Goal: Information Seeking & Learning: Learn about a topic

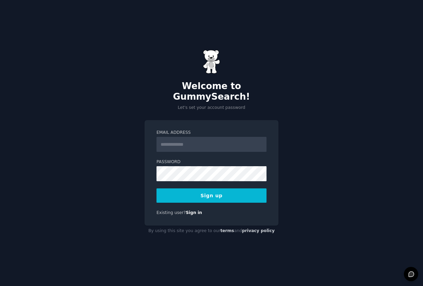
click at [193, 140] on input "Email Address" at bounding box center [212, 144] width 110 height 15
type input "**********"
click at [149, 204] on div "**********" at bounding box center [212, 173] width 134 height 106
click at [239, 110] on div "**********" at bounding box center [211, 143] width 423 height 286
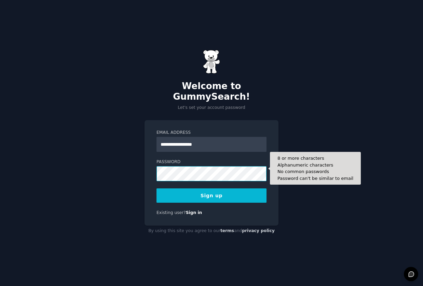
click at [157, 189] on button "Sign up" at bounding box center [212, 196] width 110 height 14
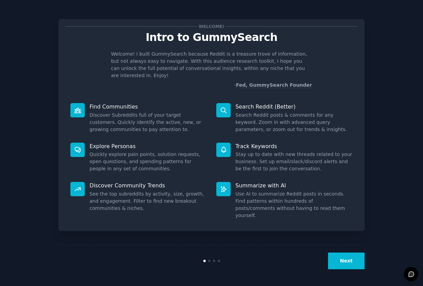
click at [340, 256] on button "Next" at bounding box center [346, 261] width 37 height 17
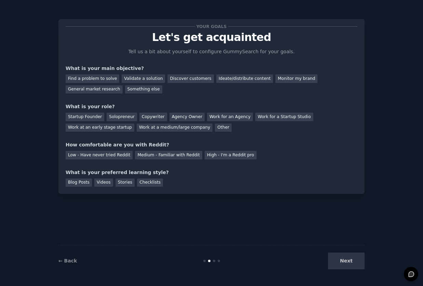
click at [361, 271] on div "← Back Next" at bounding box center [211, 260] width 306 height 31
click at [353, 267] on div "Next" at bounding box center [314, 261] width 102 height 17
click at [94, 78] on div "Find a problem to solve" at bounding box center [93, 79] width 54 height 9
click at [130, 79] on div "Validate a solution" at bounding box center [143, 79] width 43 height 9
click at [98, 76] on div "Find a problem to solve" at bounding box center [93, 79] width 54 height 9
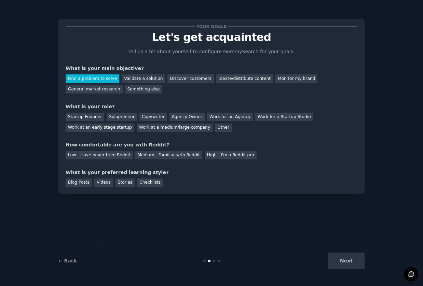
click at [357, 262] on div "Next" at bounding box center [314, 261] width 102 height 17
click at [80, 115] on div "Startup Founder" at bounding box center [85, 117] width 39 height 9
click at [147, 157] on div "Medium - Familiar with Reddit" at bounding box center [168, 155] width 67 height 9
click at [146, 182] on div "Checklists" at bounding box center [150, 183] width 26 height 9
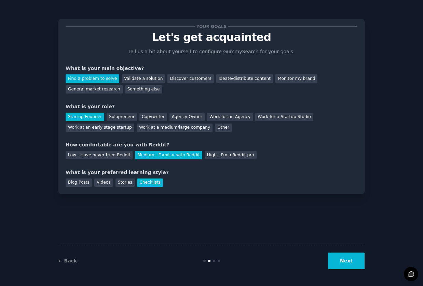
click at [349, 257] on button "Next" at bounding box center [346, 261] width 37 height 17
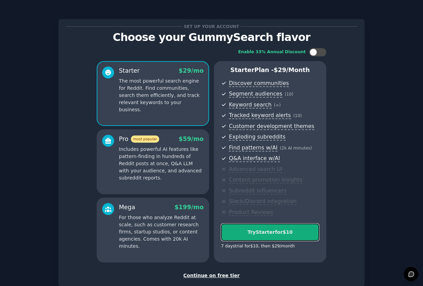
click at [282, 233] on div "Try Starter for $10" at bounding box center [269, 232] width 97 height 7
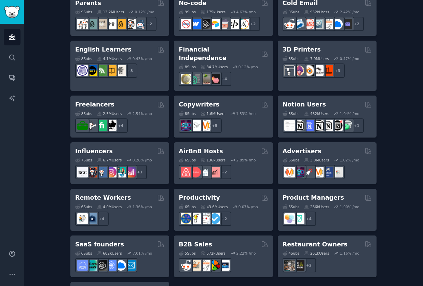
scroll to position [462, 0]
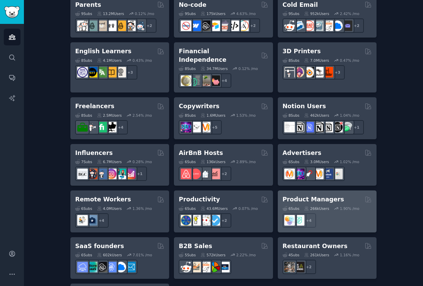
click at [312, 196] on h2 "Product Managers" at bounding box center [314, 200] width 62 height 9
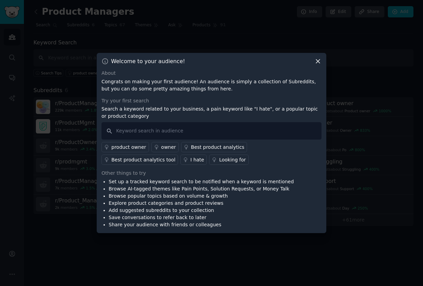
click at [219, 160] on div "Looking for" at bounding box center [232, 160] width 27 height 7
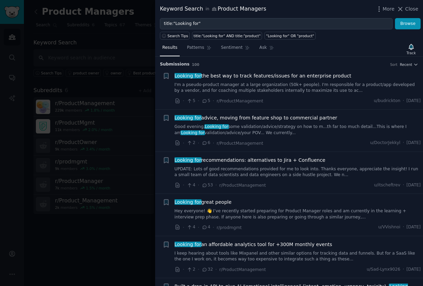
click at [96, 224] on div at bounding box center [211, 143] width 423 height 286
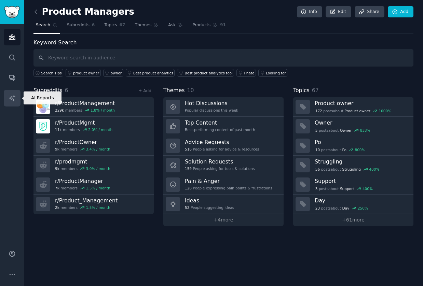
click at [20, 98] on link "AI Reports" at bounding box center [12, 98] width 17 height 17
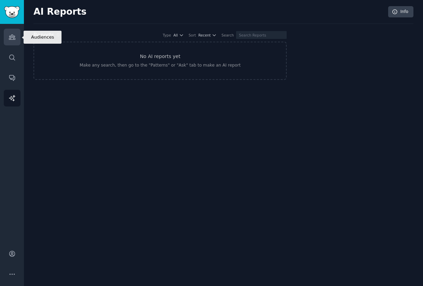
click at [13, 41] on link "Audiences" at bounding box center [12, 37] width 17 height 17
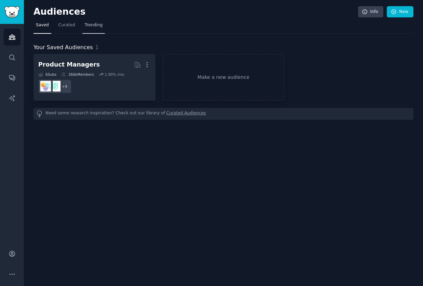
click at [96, 26] on span "Trending" at bounding box center [94, 25] width 18 height 6
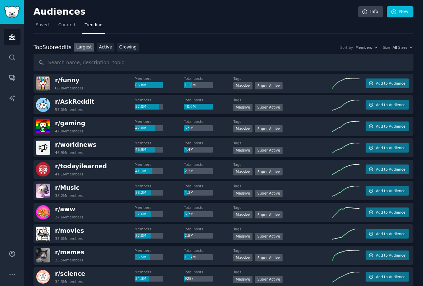
scroll to position [2, 0]
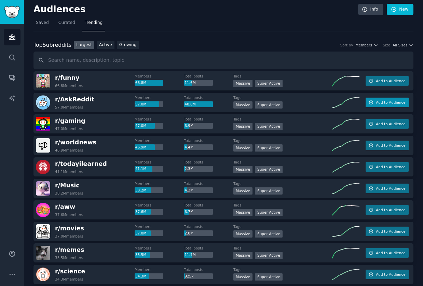
click at [381, 105] on span "Add to Audience" at bounding box center [390, 102] width 29 height 5
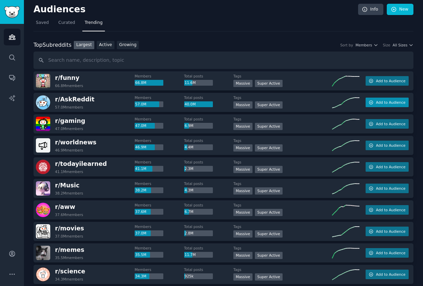
click at [383, 101] on span "Add to Audience" at bounding box center [390, 102] width 29 height 5
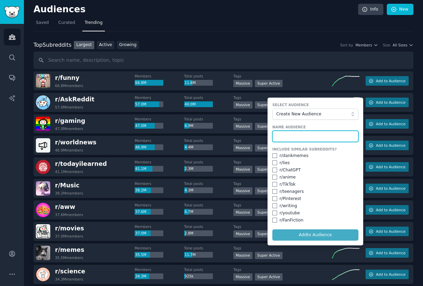
click at [313, 134] on input "text" at bounding box center [315, 137] width 86 height 12
type input "ask"
click at [272, 230] on button "Add to Audience" at bounding box center [315, 236] width 86 height 12
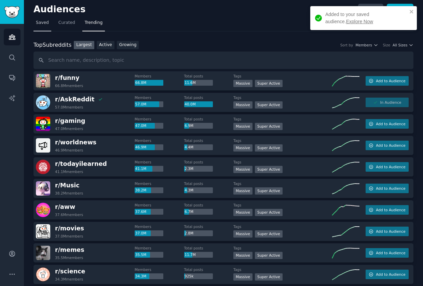
click at [48, 22] on span "Saved" at bounding box center [42, 23] width 13 height 6
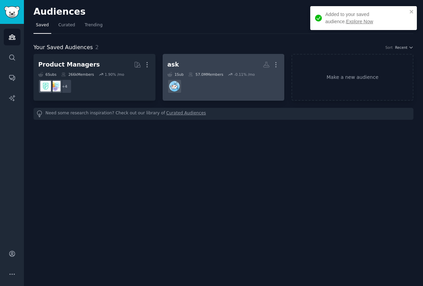
click at [212, 63] on h2 "ask More" at bounding box center [223, 65] width 112 height 12
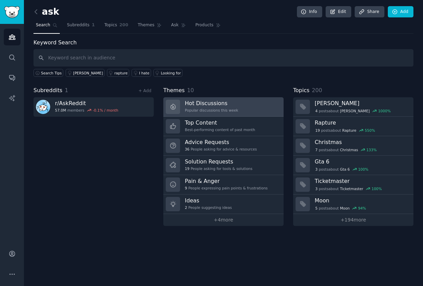
click at [238, 108] on link "Hot Discussions Popular discussions this week" at bounding box center [223, 106] width 120 height 19
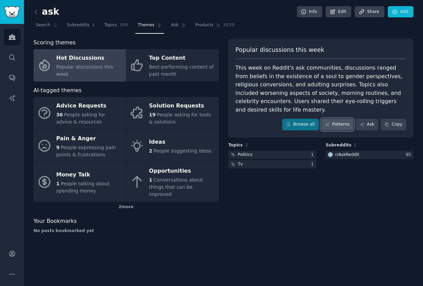
click at [341, 119] on link "Patterns" at bounding box center [337, 125] width 32 height 12
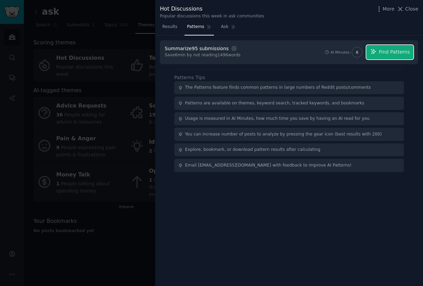
drag, startPoint x: 392, startPoint y: 55, endPoint x: 385, endPoint y: 56, distance: 7.2
click at [392, 55] on span "Find Patterns" at bounding box center [394, 52] width 31 height 7
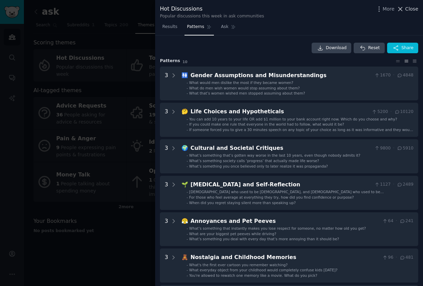
click at [403, 9] on icon at bounding box center [400, 8] width 7 height 7
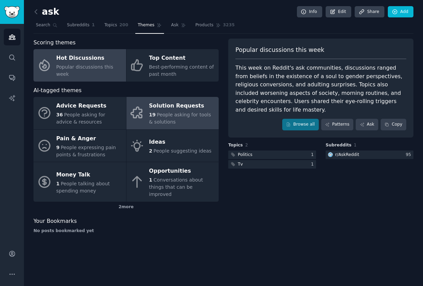
click at [166, 110] on div "Solution Requests" at bounding box center [182, 106] width 66 height 11
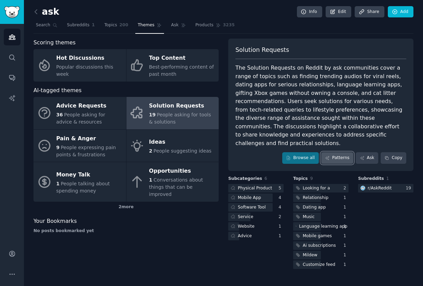
click at [332, 152] on link "Patterns" at bounding box center [337, 158] width 32 height 12
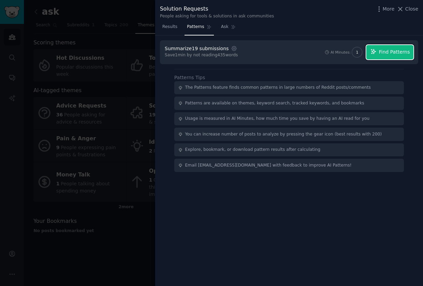
click at [386, 58] on button "Find Patterns" at bounding box center [389, 52] width 47 height 14
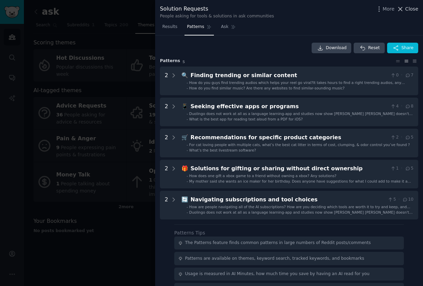
click at [409, 10] on span "Close" at bounding box center [411, 8] width 13 height 7
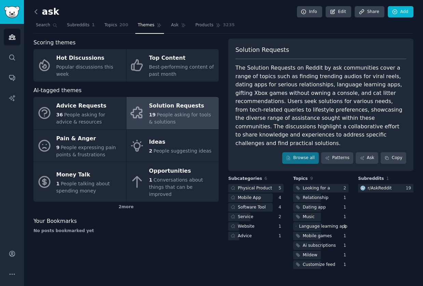
click at [36, 11] on icon at bounding box center [35, 11] width 7 height 7
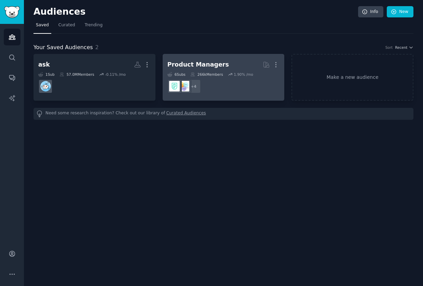
click at [221, 63] on h2 "Product Managers More" at bounding box center [223, 65] width 112 height 12
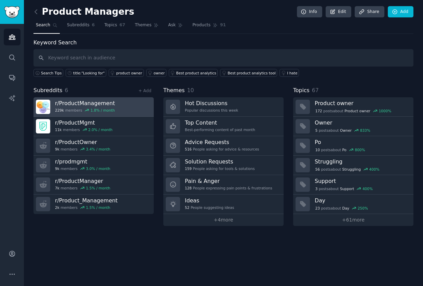
click at [123, 105] on link "r/ ProductManagement 229k members 1.8 % / month" at bounding box center [93, 106] width 120 height 19
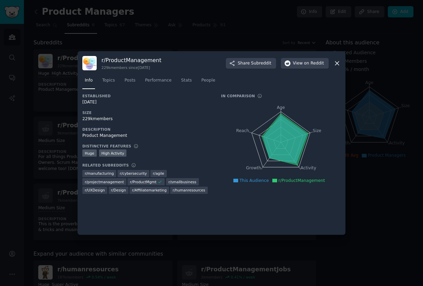
click at [335, 60] on icon at bounding box center [337, 63] width 7 height 7
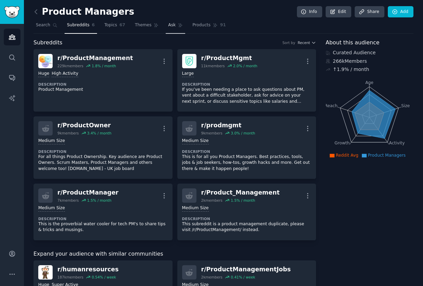
click at [168, 26] on span "Ask" at bounding box center [172, 25] width 8 height 6
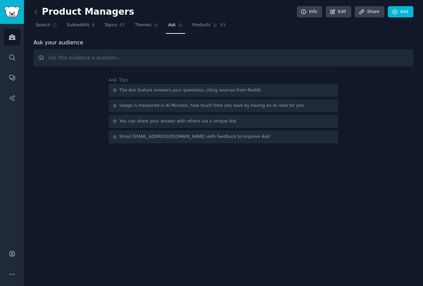
click at [143, 58] on input "text" at bounding box center [223, 57] width 380 height 17
drag, startPoint x: 200, startPoint y: 26, endPoint x: 194, endPoint y: 27, distance: 6.2
click at [200, 26] on span "Products" at bounding box center [201, 25] width 18 height 6
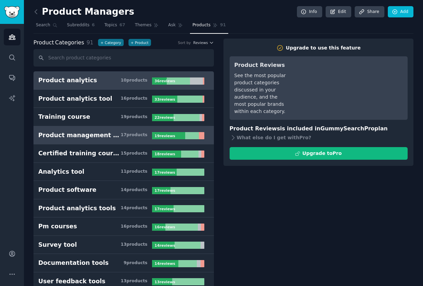
click at [92, 133] on div "Product management tools" at bounding box center [79, 135] width 82 height 9
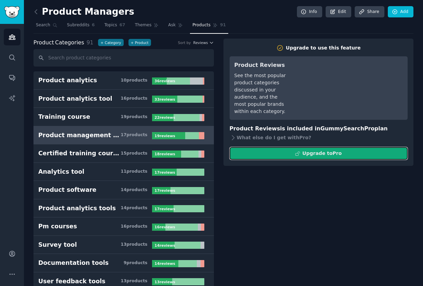
click at [303, 152] on div "Upgrade to Pro" at bounding box center [321, 153] width 39 height 7
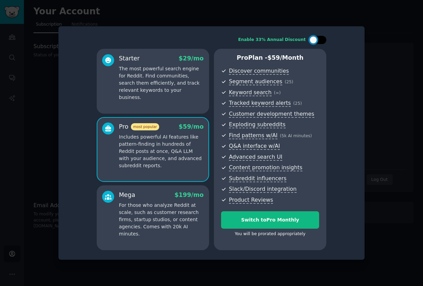
click at [316, 37] on div at bounding box center [314, 40] width 8 height 8
click at [316, 37] on div at bounding box center [317, 40] width 17 height 8
checkbox input "false"
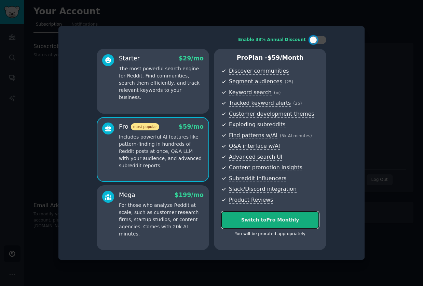
click at [285, 218] on div "Switch to Pro Monthly" at bounding box center [269, 220] width 97 height 7
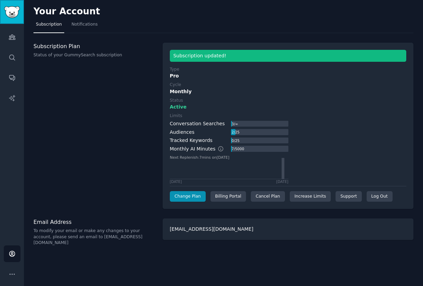
click at [16, 17] on img "Sidebar" at bounding box center [12, 12] width 16 height 12
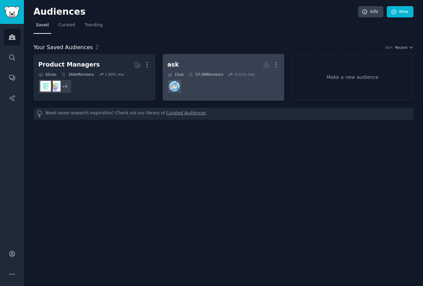
click at [196, 64] on h2 "ask More" at bounding box center [223, 65] width 112 height 12
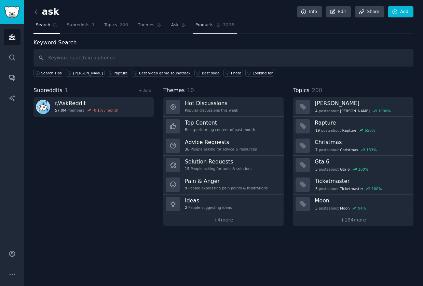
click at [205, 27] on span "Products" at bounding box center [205, 25] width 18 height 6
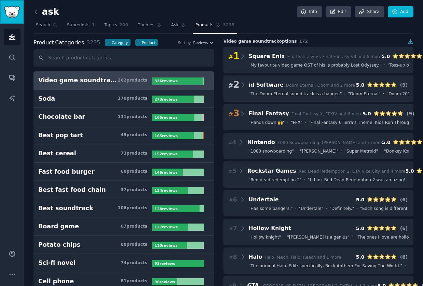
click at [10, 8] on img "Sidebar" at bounding box center [12, 12] width 16 height 12
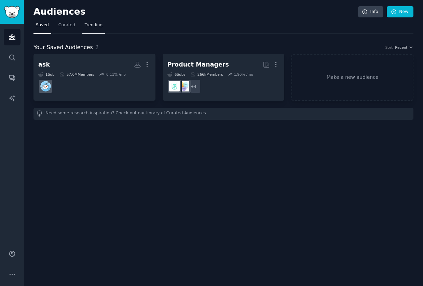
click at [89, 28] on link "Trending" at bounding box center [93, 27] width 23 height 14
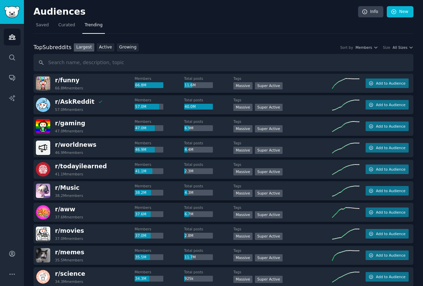
click at [108, 82] on div "r/ funny 66.8M members" at bounding box center [85, 83] width 99 height 14
click at [10, 98] on icon "Sidebar" at bounding box center [12, 98] width 7 height 7
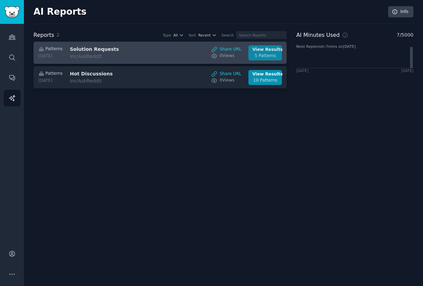
click at [266, 52] on div "View Results" at bounding box center [266, 50] width 26 height 6
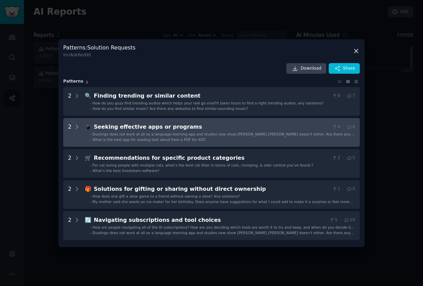
click at [166, 129] on div "Seeking effective apps or programs" at bounding box center [212, 127] width 236 height 9
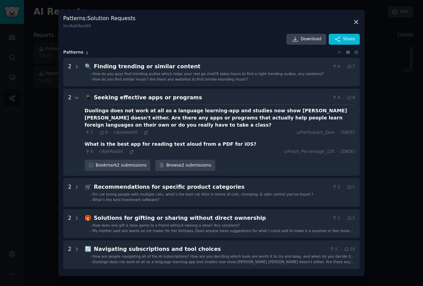
click at [354, 21] on icon at bounding box center [356, 21] width 7 height 7
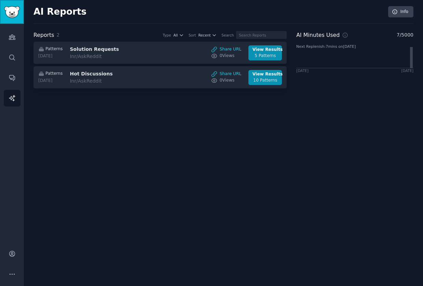
click at [9, 16] on img "Sidebar" at bounding box center [12, 12] width 16 height 12
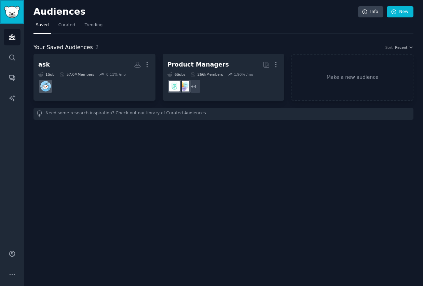
click at [14, 15] on img "Sidebar" at bounding box center [12, 12] width 16 height 12
click at [13, 10] on img "Sidebar" at bounding box center [12, 12] width 16 height 12
click at [57, 25] on link "Curated" at bounding box center [67, 27] width 22 height 14
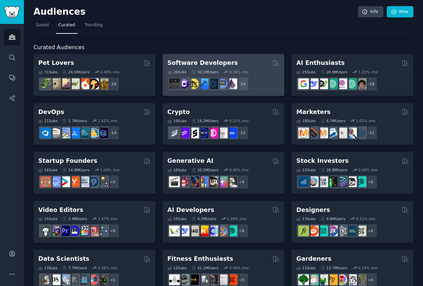
click at [210, 68] on div "26 Sub s 30.1M Users 0.30 % /mo + 19" at bounding box center [223, 79] width 112 height 24
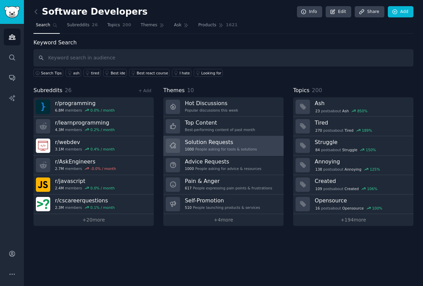
click at [249, 147] on div "1000 People asking for tools & solutions" at bounding box center [221, 149] width 72 height 5
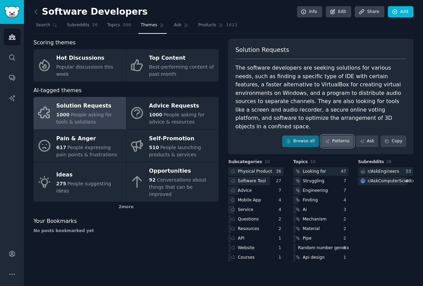
click at [342, 136] on link "Patterns" at bounding box center [337, 142] width 32 height 12
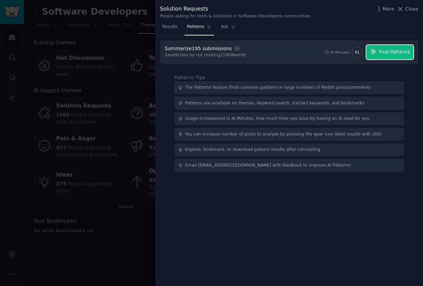
click at [393, 52] on span "Find Patterns" at bounding box center [394, 52] width 31 height 7
click at [395, 49] on span "Find Patterns" at bounding box center [394, 52] width 31 height 7
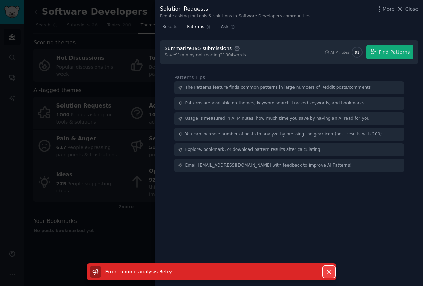
click at [326, 273] on icon "button" at bounding box center [328, 272] width 7 height 7
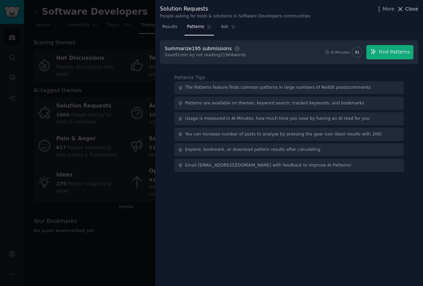
click at [408, 7] on span "Close" at bounding box center [411, 8] width 13 height 7
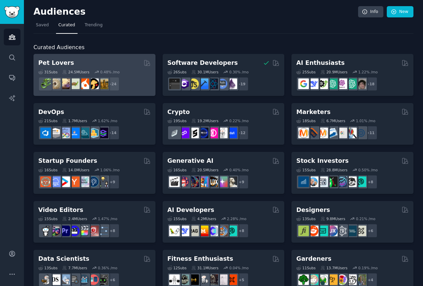
click at [96, 67] on div "31 Sub s 24.5M Users 0.48 % /mo + 24" at bounding box center [94, 79] width 112 height 24
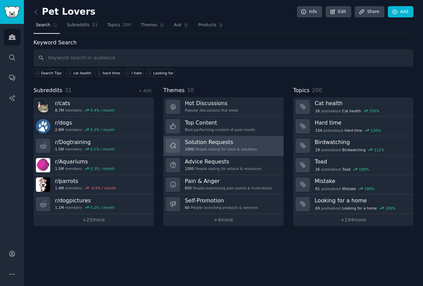
click at [230, 148] on div "1000 People asking for tools & solutions" at bounding box center [221, 149] width 72 height 5
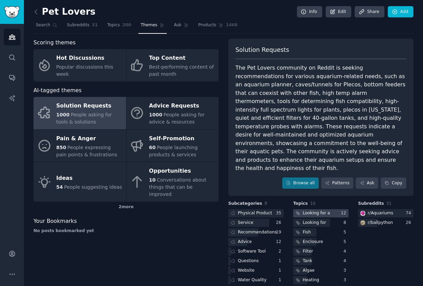
click at [314, 211] on div "Looking for a" at bounding box center [316, 214] width 27 height 6
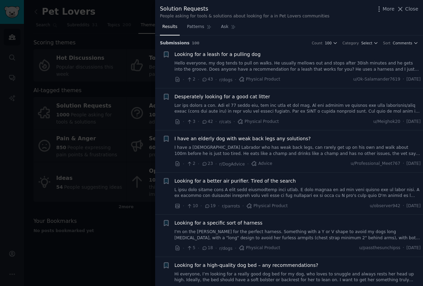
click at [410, 9] on span "Close" at bounding box center [411, 8] width 13 height 7
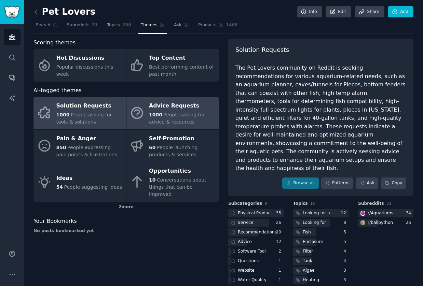
click at [186, 113] on span "People asking for advice & resources" at bounding box center [177, 118] width 56 height 13
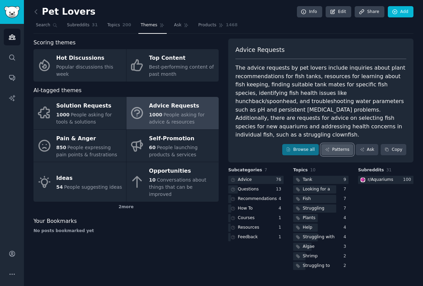
click at [337, 144] on link "Patterns" at bounding box center [337, 150] width 32 height 12
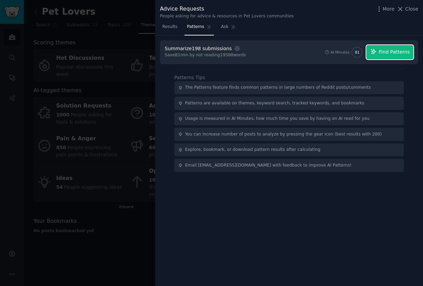
click at [387, 55] on span "Find Patterns" at bounding box center [394, 52] width 31 height 7
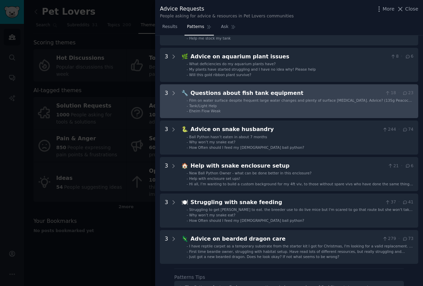
scroll to position [129, 0]
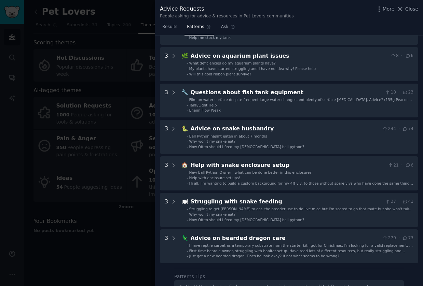
click at [402, 9] on icon at bounding box center [400, 8] width 7 height 7
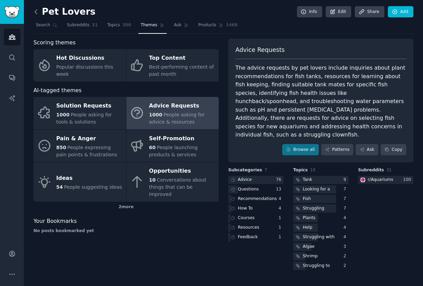
click at [36, 10] on icon at bounding box center [36, 12] width 2 height 4
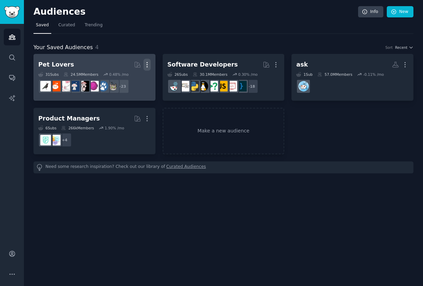
click at [147, 64] on icon "button" at bounding box center [147, 65] width 1 height 5
click at [123, 78] on p "Delete" at bounding box center [129, 79] width 16 height 7
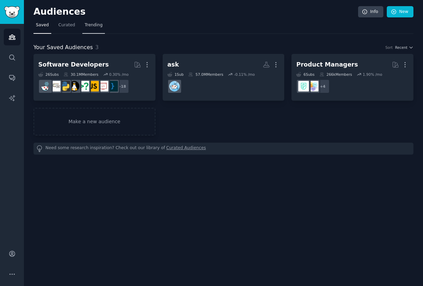
click at [93, 25] on span "Trending" at bounding box center [94, 25] width 18 height 6
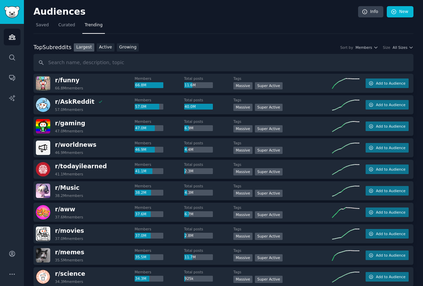
click at [81, 64] on input "text" at bounding box center [223, 62] width 380 height 17
type input "astrology"
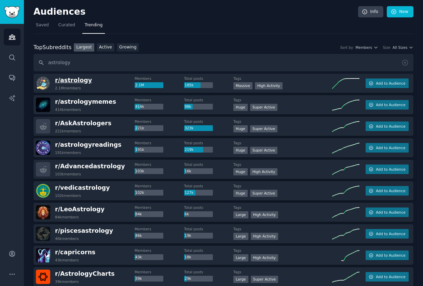
click at [78, 79] on span "r/ astrology" at bounding box center [73, 80] width 37 height 7
click at [47, 81] on img at bounding box center [43, 83] width 14 height 14
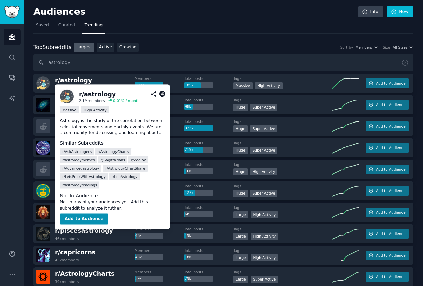
drag, startPoint x: 64, startPoint y: 82, endPoint x: 59, endPoint y: 83, distance: 4.8
click at [64, 82] on span "r/ astrology" at bounding box center [73, 80] width 37 height 7
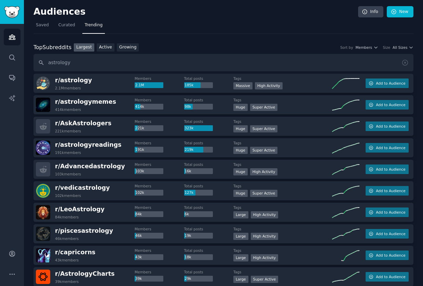
click at [143, 85] on div "2.1M" at bounding box center [149, 85] width 29 height 6
click at [63, 78] on span "r/ astrology" at bounding box center [73, 80] width 37 height 7
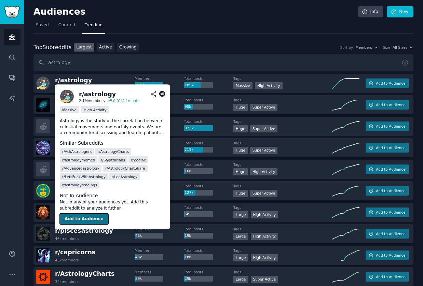
click at [89, 217] on button "Add to Audience" at bounding box center [84, 219] width 49 height 11
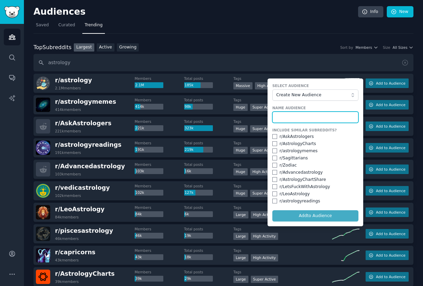
click at [309, 114] on input "text" at bounding box center [315, 118] width 86 height 12
type input "Astrology"
click at [272, 211] on button "Add to Audience" at bounding box center [315, 217] width 86 height 12
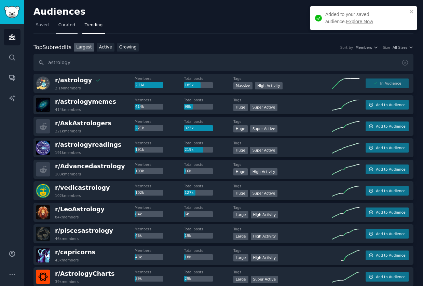
click at [70, 21] on link "Curated" at bounding box center [67, 27] width 22 height 14
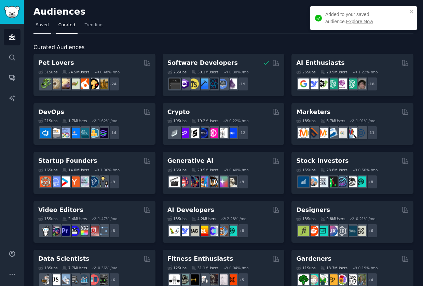
click at [40, 23] on span "Saved" at bounding box center [42, 25] width 13 height 6
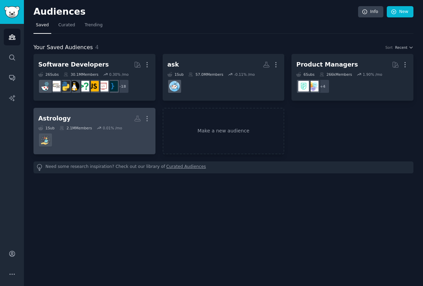
click at [56, 113] on h2 "Astrology More" at bounding box center [94, 119] width 112 height 12
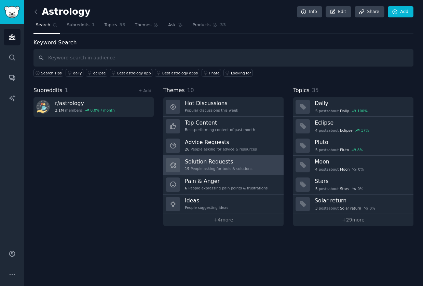
click at [235, 159] on h3 "Solution Requests" at bounding box center [219, 161] width 68 height 7
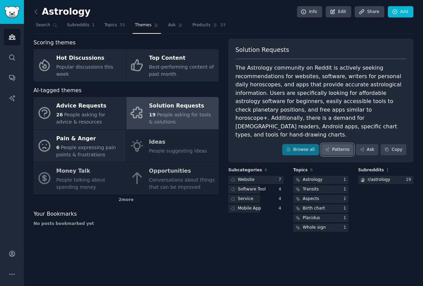
click at [337, 144] on link "Patterns" at bounding box center [337, 150] width 32 height 12
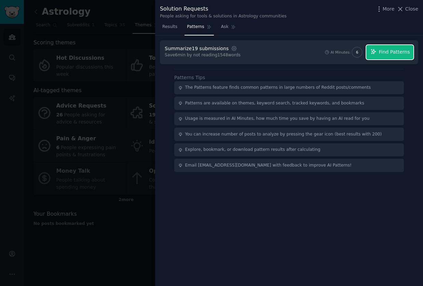
click at [393, 54] on span "Find Patterns" at bounding box center [394, 52] width 31 height 7
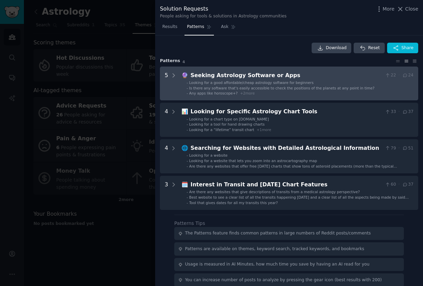
click at [236, 76] on div "Seeking Astrology Software or Apps" at bounding box center [287, 75] width 192 height 9
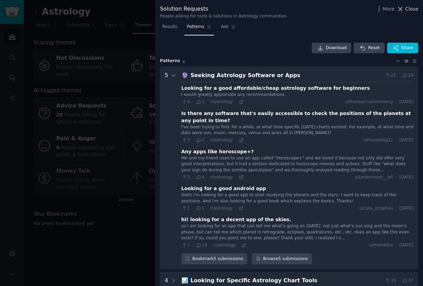
click at [407, 11] on span "Close" at bounding box center [411, 8] width 13 height 7
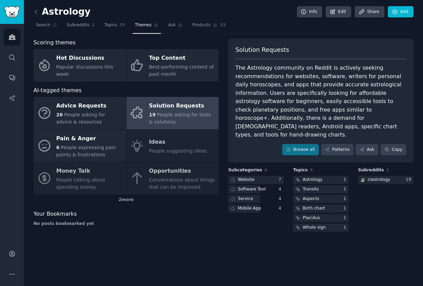
click at [173, 174] on div "Advice Requests 26 People asking for advice & resources Solution Requests 19 Pe…" at bounding box center [125, 146] width 185 height 98
click at [170, 176] on div "Advice Requests 26 People asking for advice & resources Solution Requests 19 Pe…" at bounding box center [125, 146] width 185 height 98
click at [39, 11] on link at bounding box center [37, 11] width 9 height 11
click at [31, 10] on div "Astrology Info Edit Share Add Search Subreddits 1 Topics 35 Themes Ask Products…" at bounding box center [223, 143] width 399 height 286
click at [37, 11] on icon at bounding box center [35, 11] width 7 height 7
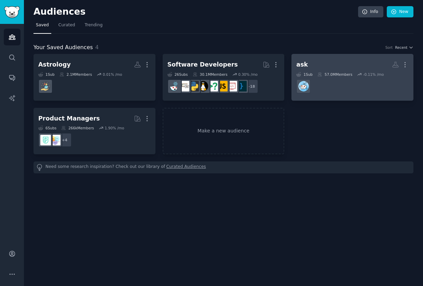
click at [317, 65] on h2 "ask More" at bounding box center [352, 65] width 112 height 12
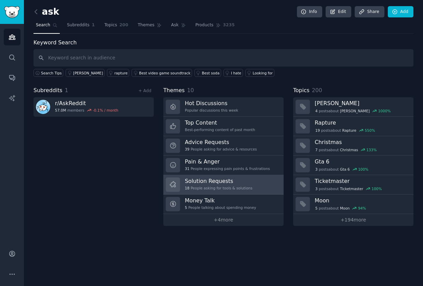
click at [227, 179] on h3 "Solution Requests" at bounding box center [219, 181] width 68 height 7
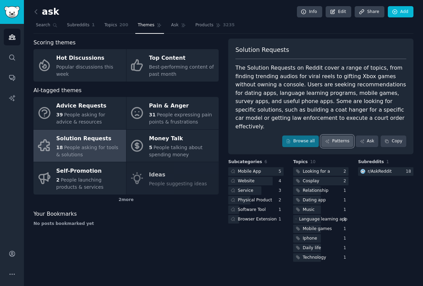
click at [340, 136] on link "Patterns" at bounding box center [337, 142] width 32 height 12
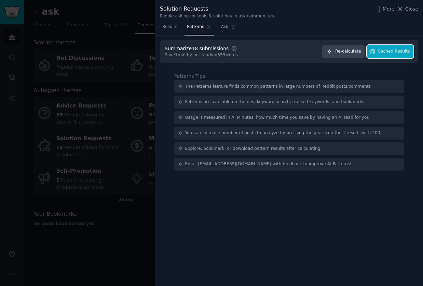
drag, startPoint x: 391, startPoint y: 53, endPoint x: 360, endPoint y: 55, distance: 30.9
click at [383, 59] on div "Summarize 18 submissions Settings Save 1 min by not reading 353 words Re-calcul…" at bounding box center [289, 51] width 258 height 23
click at [346, 52] on span "Re-calculate" at bounding box center [348, 52] width 26 height 6
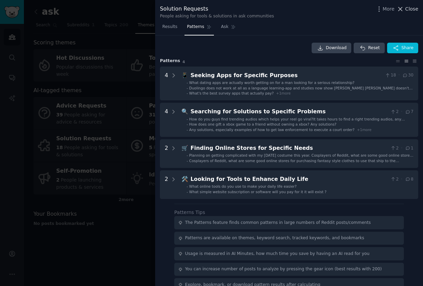
click at [406, 8] on button "Close" at bounding box center [408, 8] width 22 height 7
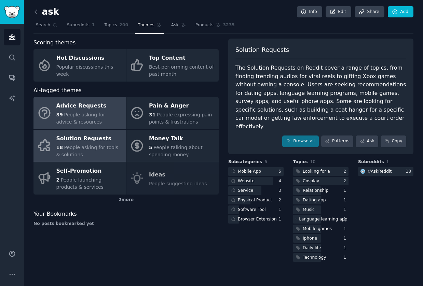
click at [100, 110] on div "Advice Requests" at bounding box center [89, 106] width 66 height 11
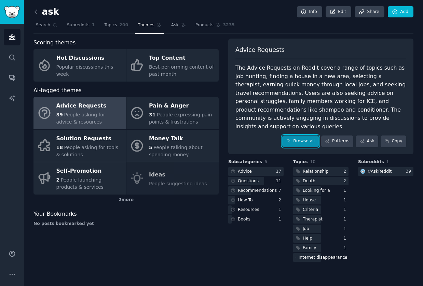
click at [297, 136] on link "Browse all" at bounding box center [300, 142] width 37 height 12
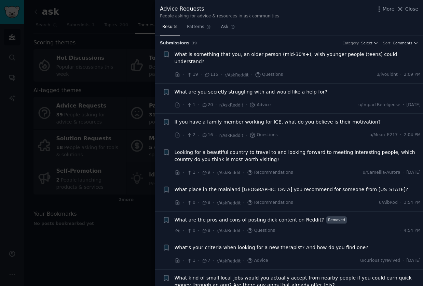
click at [216, 89] on span "What are you secretly struggling with and would like a help for?" at bounding box center [251, 92] width 153 height 7
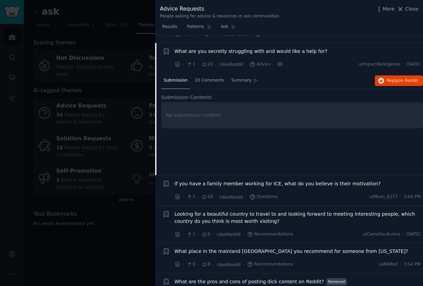
scroll to position [41, 0]
click at [211, 77] on div "20 Comments" at bounding box center [209, 80] width 34 height 16
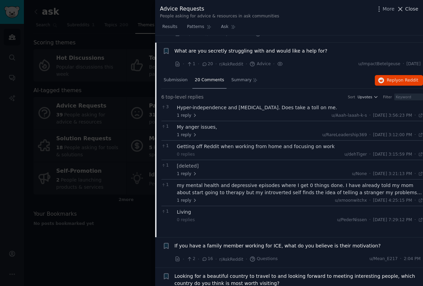
click at [407, 11] on span "Close" at bounding box center [411, 8] width 13 height 7
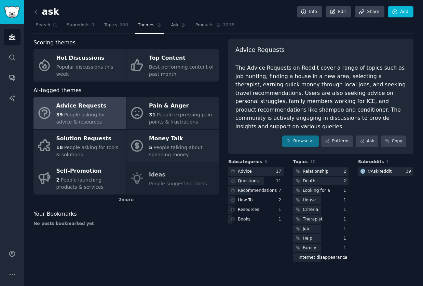
click at [105, 115] on span "People asking for advice & resources" at bounding box center [80, 118] width 49 height 13
click at [304, 136] on link "Browse all" at bounding box center [300, 142] width 37 height 12
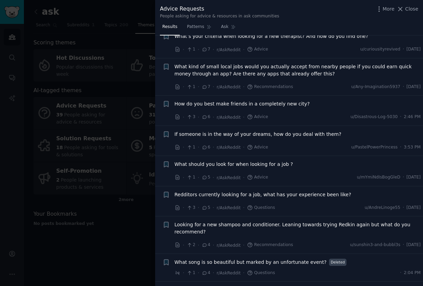
scroll to position [212, 0]
click at [402, 8] on icon at bounding box center [401, 9] width 4 height 4
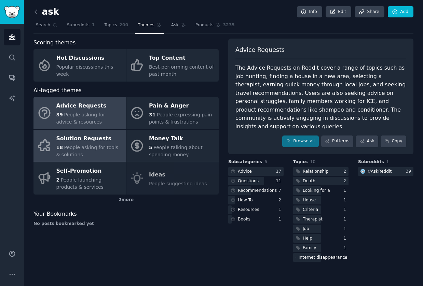
click at [74, 144] on div "Solution Requests" at bounding box center [89, 138] width 66 height 11
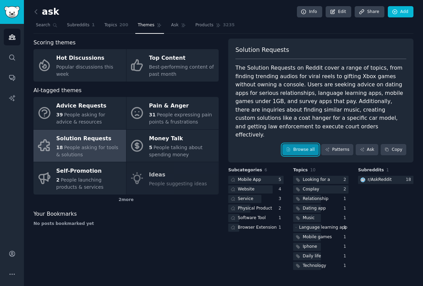
click at [303, 144] on link "Browse all" at bounding box center [300, 150] width 37 height 12
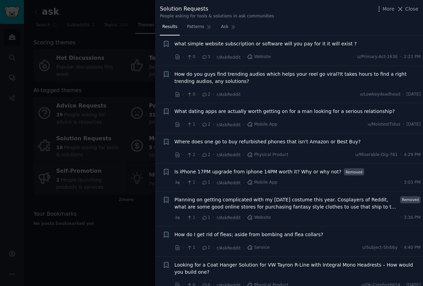
scroll to position [207, 0]
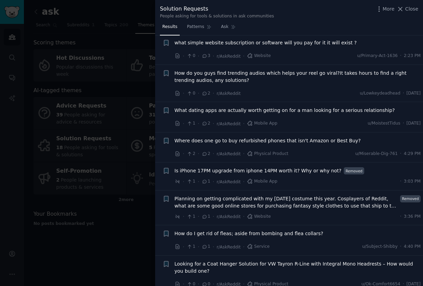
click at [33, 132] on div at bounding box center [211, 143] width 423 height 286
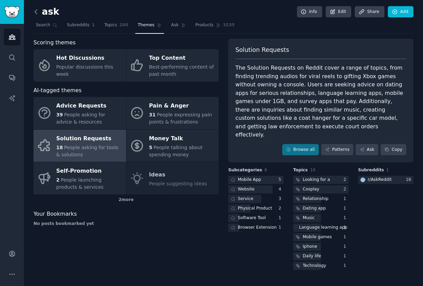
click at [35, 8] on icon at bounding box center [35, 11] width 7 height 7
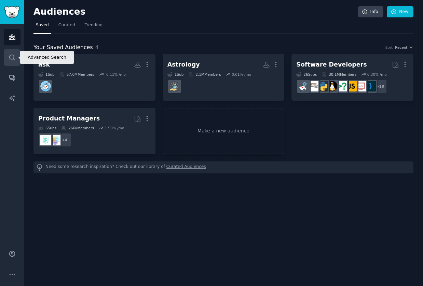
click at [12, 57] on icon "Sidebar" at bounding box center [12, 57] width 7 height 7
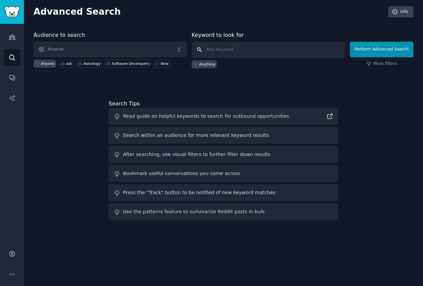
click at [269, 43] on input "text" at bounding box center [268, 50] width 153 height 16
type input "addiction"
click button "Perform Advanced Search" at bounding box center [382, 50] width 64 height 16
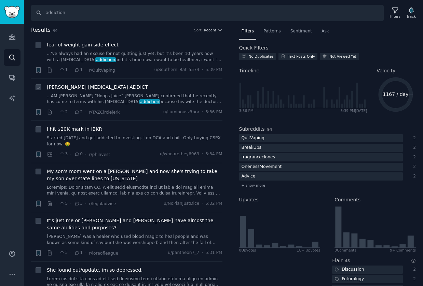
click at [110, 87] on span "[PERSON_NAME] [MEDICAL_DATA] ADDICT" at bounding box center [97, 87] width 101 height 7
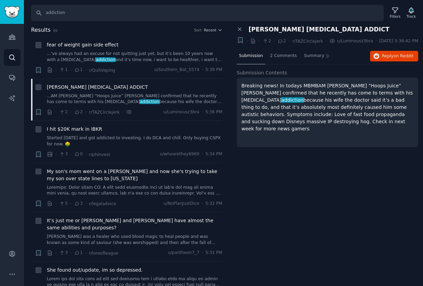
scroll to position [7, 0]
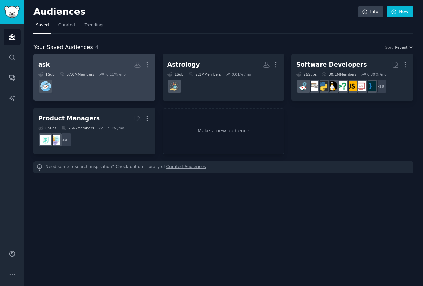
click at [103, 69] on h2 "ask More" at bounding box center [94, 65] width 112 height 12
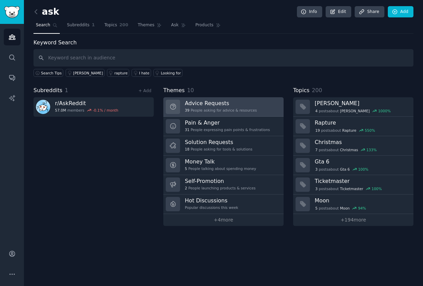
click at [232, 104] on h3 "Advice Requests" at bounding box center [221, 103] width 72 height 7
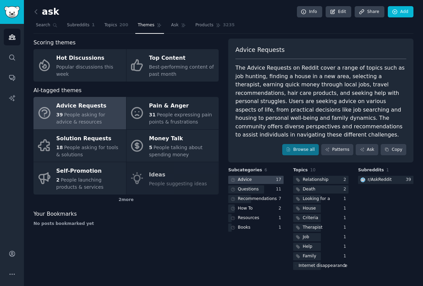
click at [256, 180] on div at bounding box center [255, 180] width 55 height 9
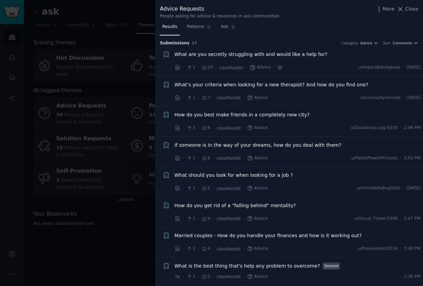
scroll to position [119, 0]
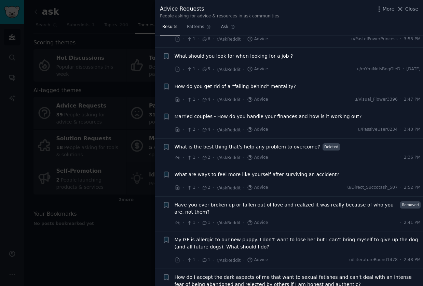
click at [61, 145] on div at bounding box center [211, 143] width 423 height 286
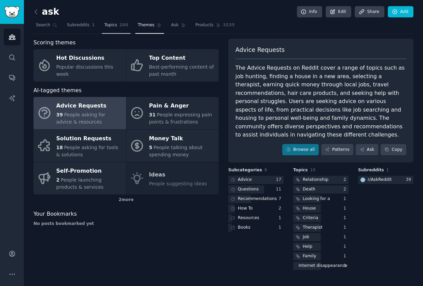
click at [115, 26] on span "Topics" at bounding box center [110, 25] width 13 height 6
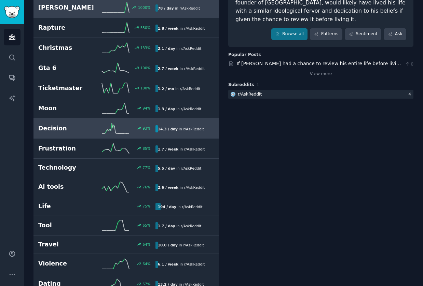
scroll to position [74, 0]
click at [95, 125] on h2 "Decision" at bounding box center [67, 128] width 58 height 9
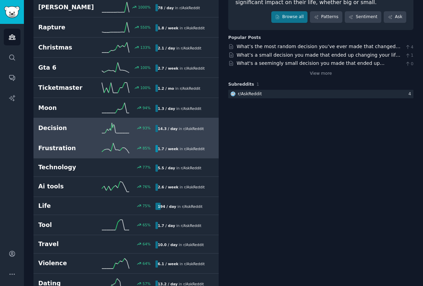
click at [76, 152] on h2 "Frustration" at bounding box center [67, 148] width 58 height 9
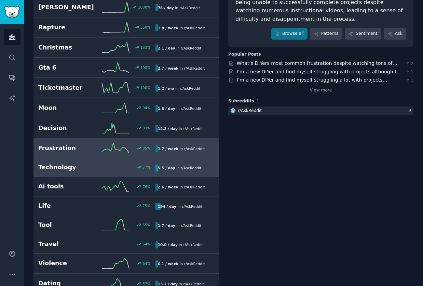
click at [65, 169] on h2 "Technology" at bounding box center [67, 167] width 58 height 9
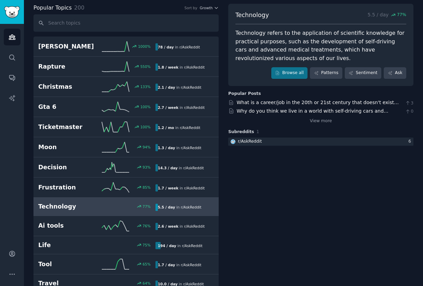
scroll to position [36, 0]
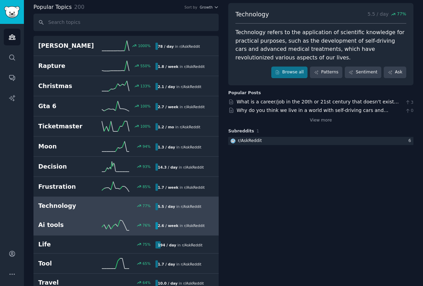
click at [81, 218] on link "Ai tools 76 % 2.6 / week in r/ AskReddit" at bounding box center [125, 226] width 185 height 20
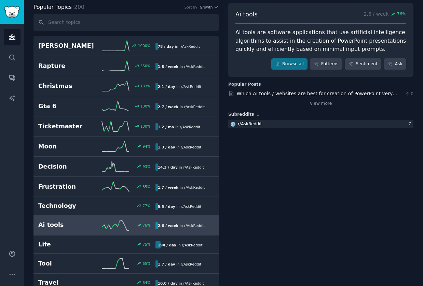
scroll to position [64, 0]
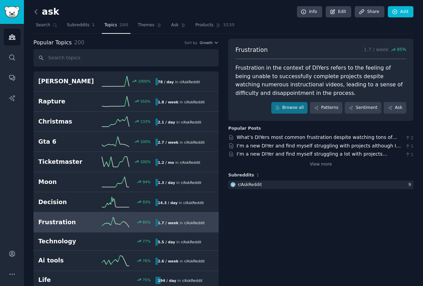
click at [37, 14] on icon at bounding box center [35, 11] width 7 height 7
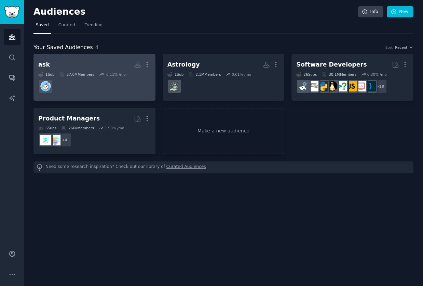
click at [86, 62] on h2 "ask Custom Audience More" at bounding box center [94, 65] width 112 height 12
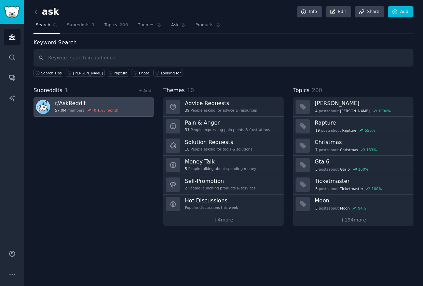
click at [76, 103] on h3 "r/ AskReddit" at bounding box center [86, 103] width 63 height 7
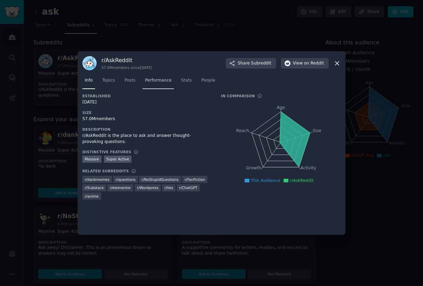
click at [170, 83] on span "Performance" at bounding box center [158, 81] width 27 height 6
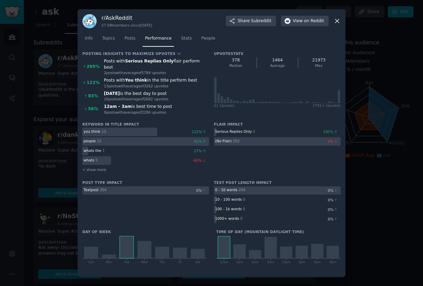
click at [127, 64] on b "Serious Replies Only" at bounding box center [149, 61] width 49 height 5
click at [338, 24] on icon at bounding box center [337, 20] width 7 height 7
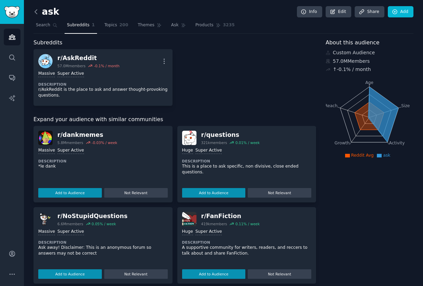
click at [33, 12] on icon at bounding box center [35, 11] width 7 height 7
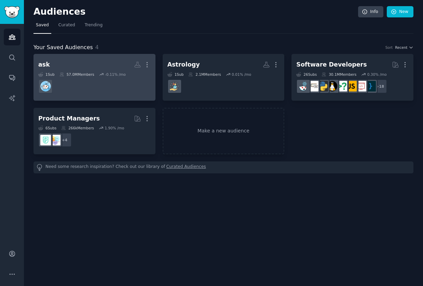
click at [108, 63] on h2 "ask More" at bounding box center [94, 65] width 112 height 12
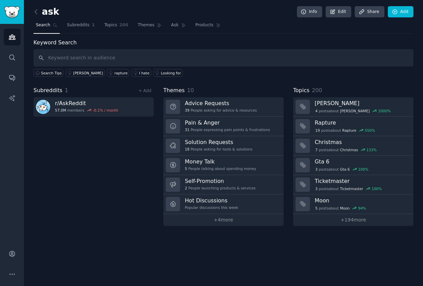
click at [101, 58] on input "text" at bounding box center [223, 57] width 380 height 17
click at [161, 74] on div "Looking for" at bounding box center [171, 73] width 20 height 5
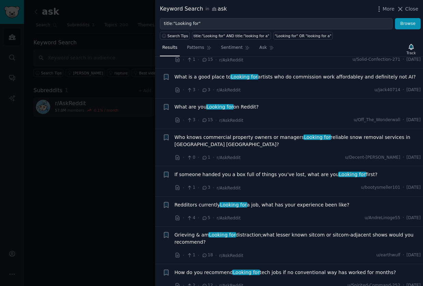
scroll to position [166, 0]
